Goal: Transaction & Acquisition: Purchase product/service

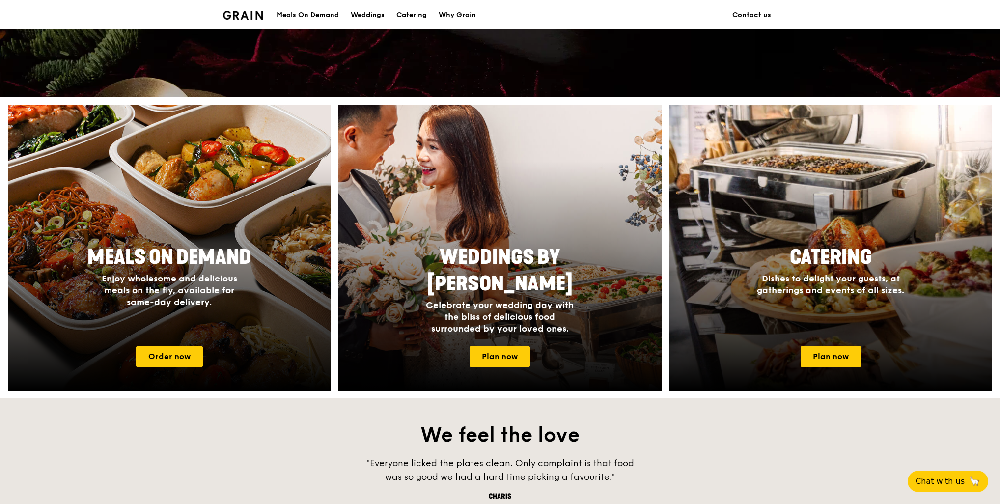
scroll to position [344, 0]
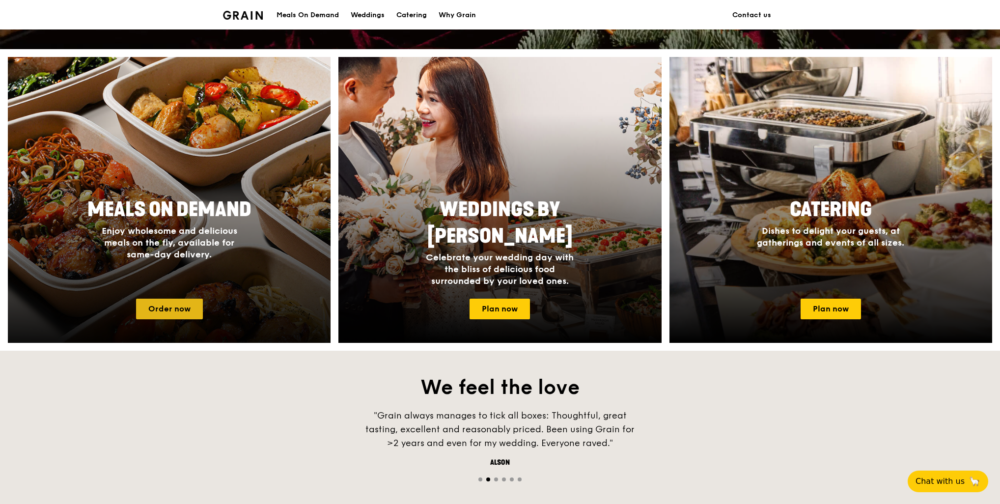
click at [163, 310] on link "Order now" at bounding box center [169, 309] width 67 height 21
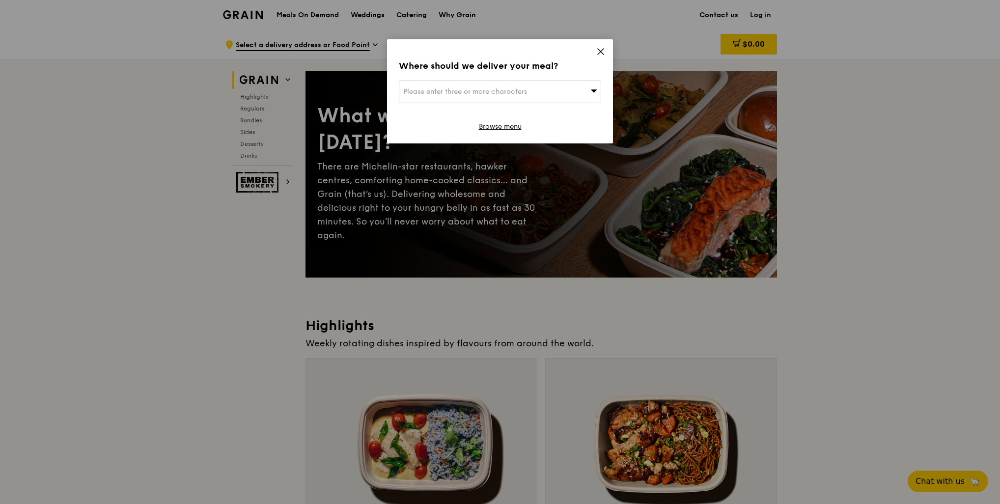
click at [518, 92] on span "Please enter three or more characters" at bounding box center [465, 91] width 124 height 8
click at [452, 93] on input "search" at bounding box center [499, 92] width 201 height 22
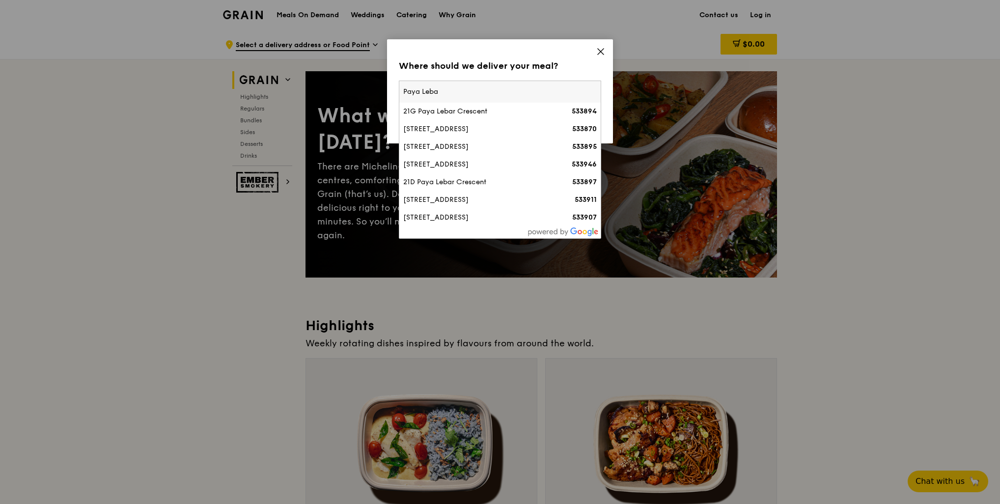
type input "Paya Lebar"
drag, startPoint x: 445, startPoint y: 87, endPoint x: 364, endPoint y: 87, distance: 81.0
click at [364, 87] on div "Where should we deliver your meal? Please enter three or more characters Paya L…" at bounding box center [500, 252] width 1000 height 504
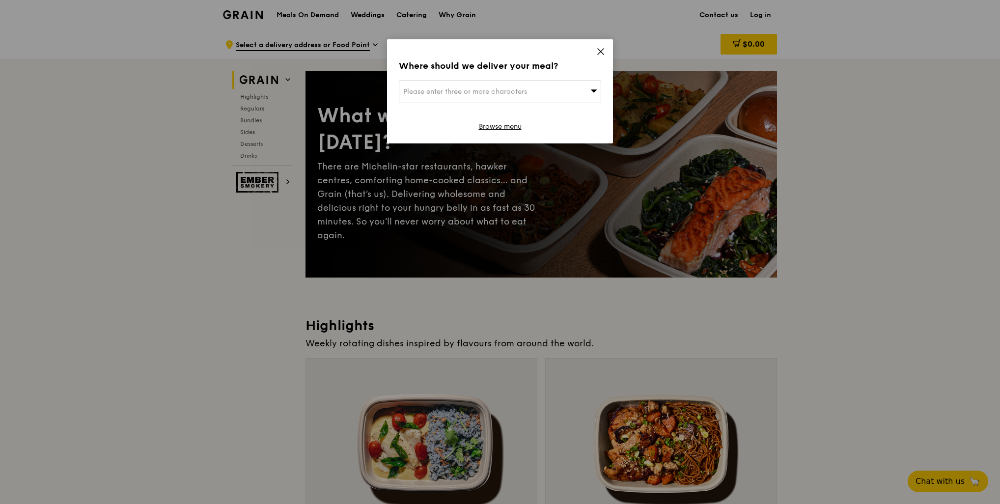
click at [522, 97] on div "Please enter three or more characters" at bounding box center [500, 92] width 202 height 23
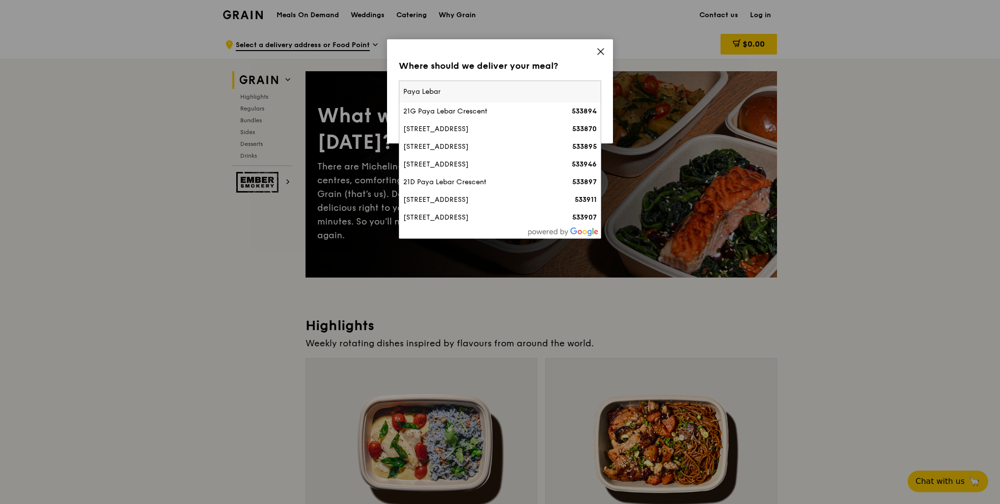
drag, startPoint x: 524, startPoint y: 93, endPoint x: 399, endPoint y: 93, distance: 125.2
click at [399, 93] on div "Paya Lebar [STREET_ADDRESS] 533894 [STREET_ADDRESS] 533870 [STREET_ADDRESS] 533…" at bounding box center [500, 160] width 202 height 158
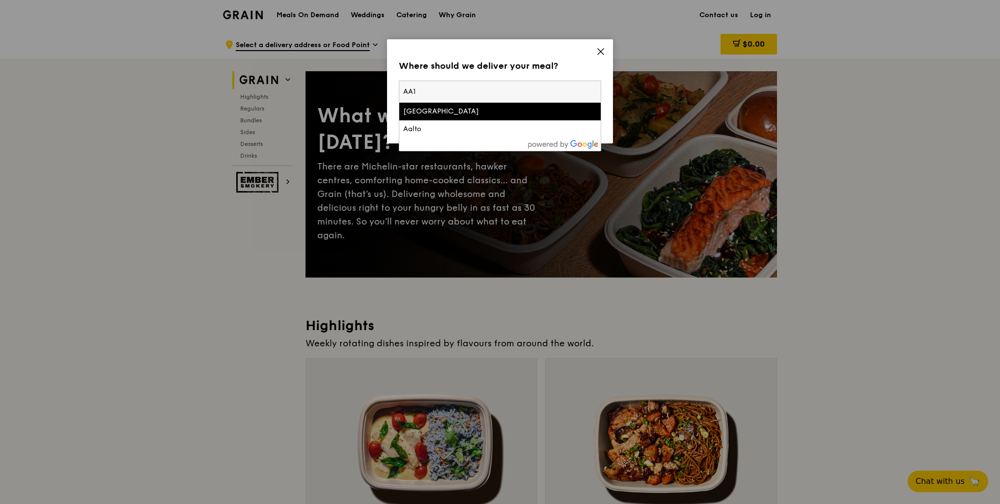
type input "AA1"
click at [411, 88] on input "AA1" at bounding box center [499, 92] width 201 height 22
click at [426, 89] on input "AA1" at bounding box center [499, 92] width 201 height 22
click at [441, 94] on input "AA1" at bounding box center [499, 92] width 201 height 22
drag, startPoint x: 451, startPoint y: 91, endPoint x: 377, endPoint y: 90, distance: 74.1
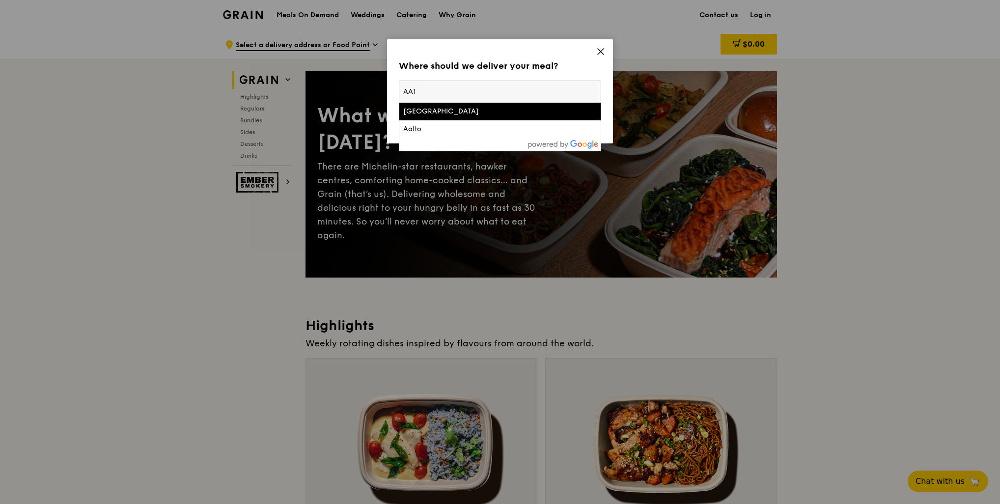
click at [377, 90] on div "Where should we deliver your meal? Please enter three or more characters [GEOGR…" at bounding box center [500, 252] width 1000 height 504
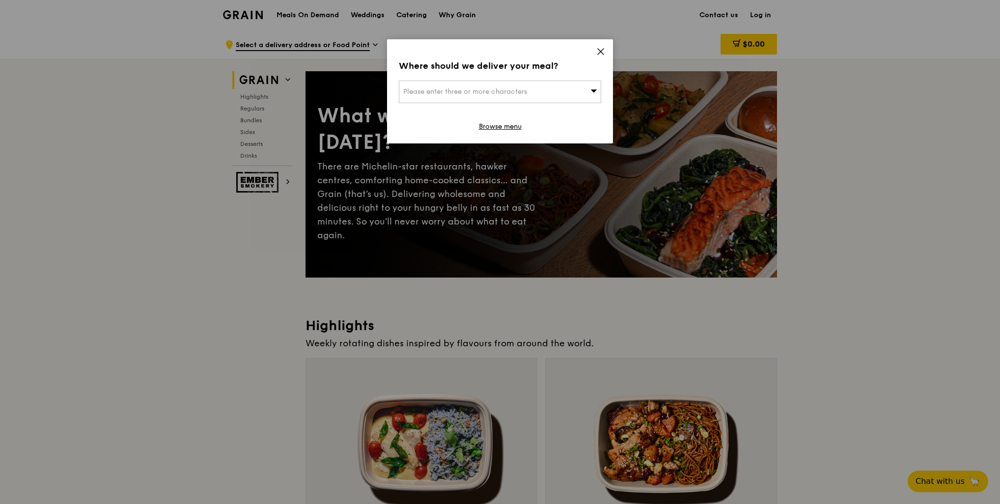
click at [515, 97] on div "Please enter three or more characters" at bounding box center [500, 92] width 202 height 23
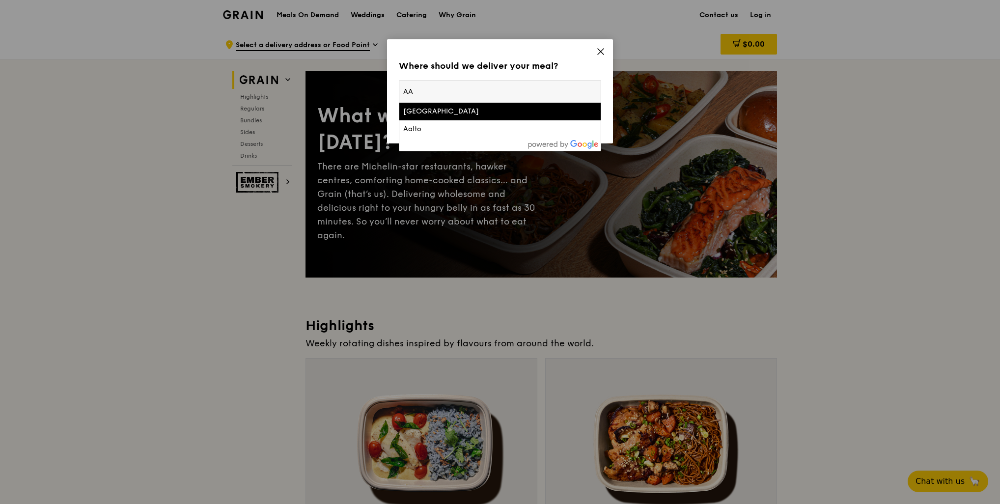
type input "A"
type input "Framew"
click at [480, 113] on div "Framework Building" at bounding box center [475, 112] width 145 height 10
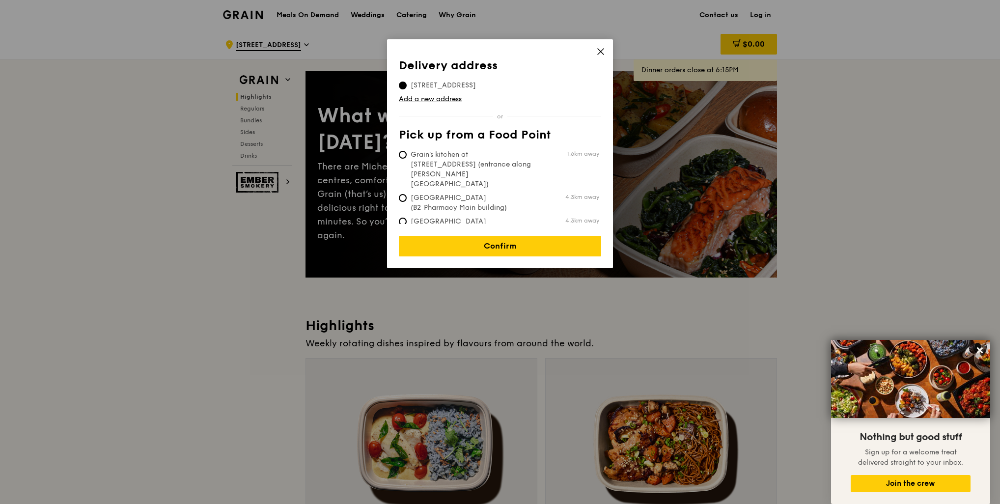
click at [367, 23] on div "Delivery address Pick up from a Food Point Delivery address [STREET_ADDRESS] Ad…" at bounding box center [500, 252] width 1000 height 504
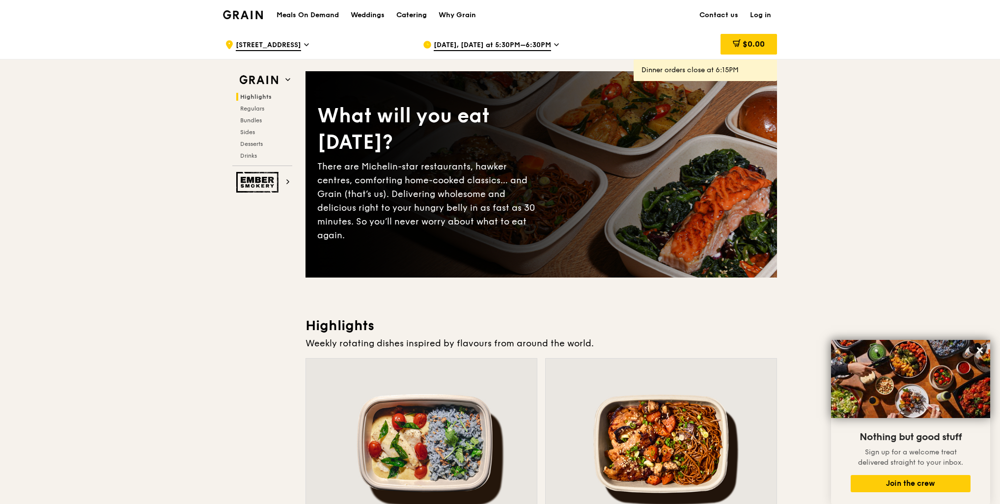
click at [414, 13] on div "Catering" at bounding box center [411, 14] width 30 height 29
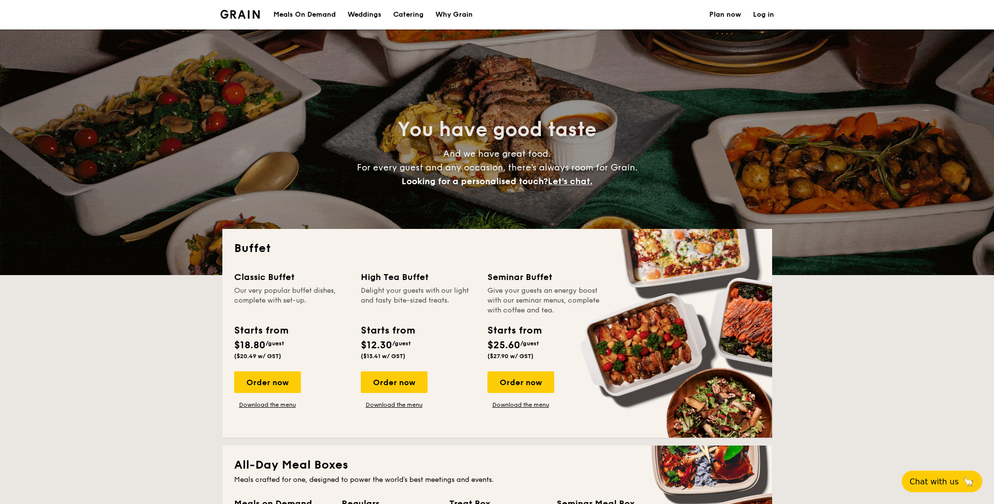
select select
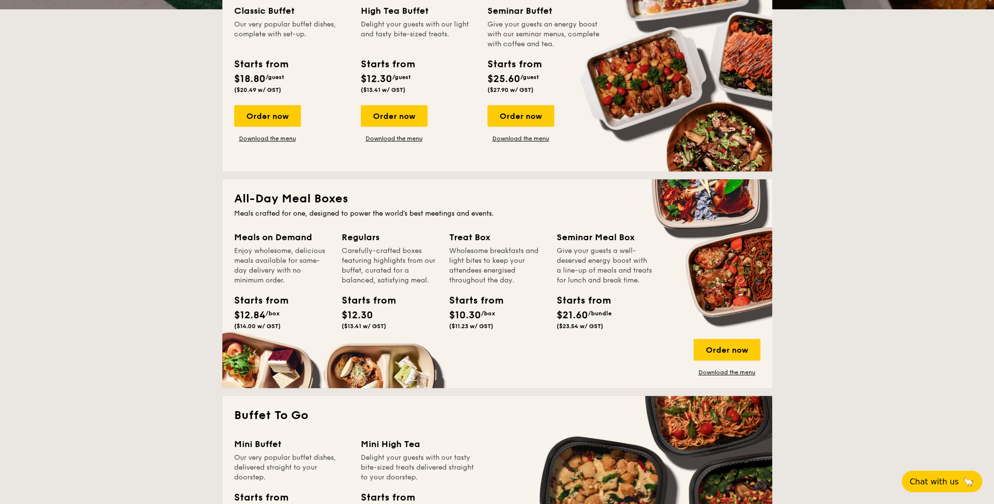
scroll to position [295, 0]
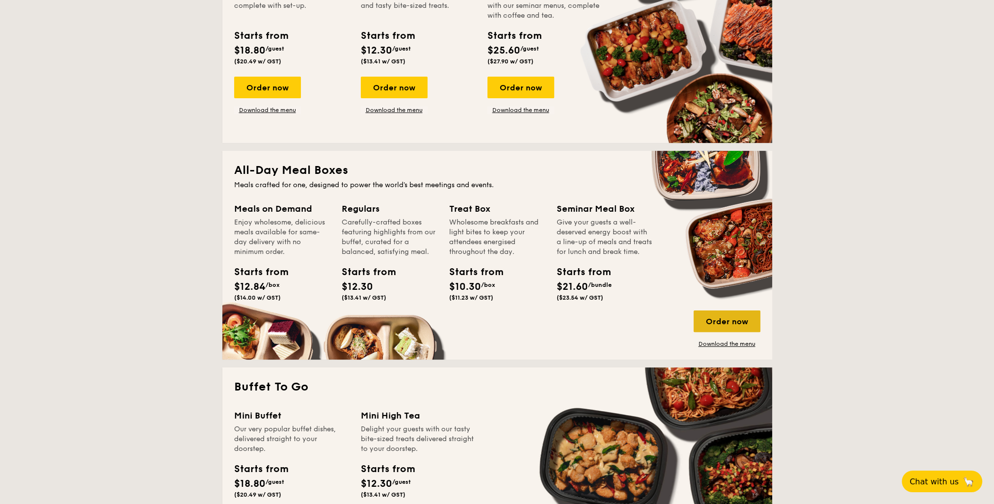
click at [718, 320] on div "Order now" at bounding box center [727, 321] width 67 height 22
